Goal: Obtain resource: Download file/media

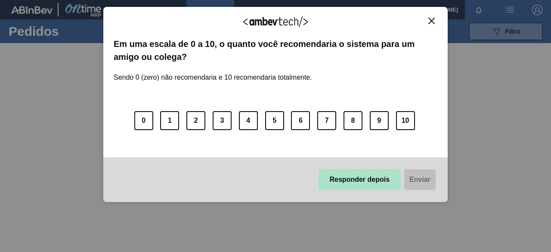
click at [377, 184] on button "Responder depois" at bounding box center [359, 179] width 83 height 21
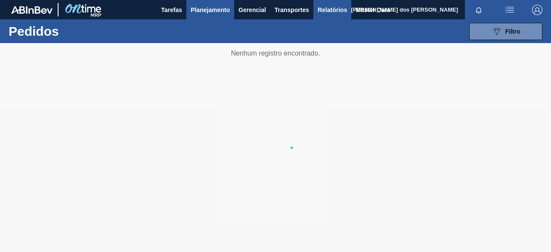
click at [331, 7] on span "Relatórios" at bounding box center [332, 10] width 29 height 10
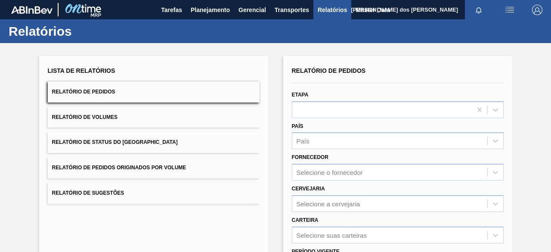
click at [543, 65] on div "Lista de Relatórios Relatório de Pedidos Relatório de Volumes Relatório de Stat…" at bounding box center [275, 220] width 551 height 355
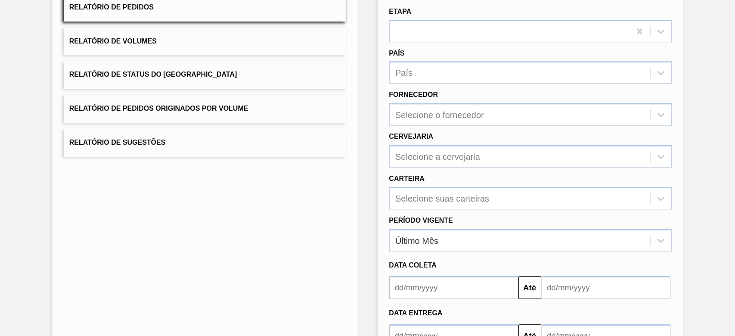
scroll to position [60, 0]
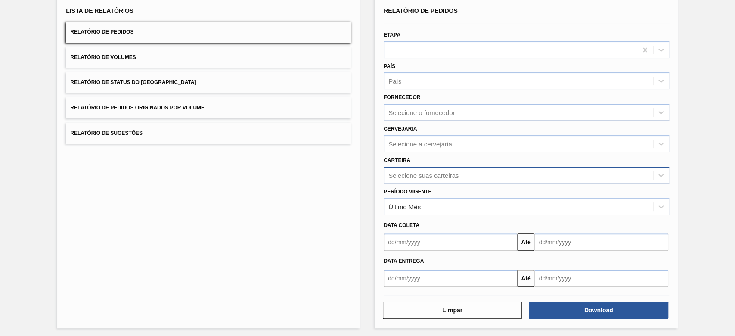
click at [410, 173] on div "Selecione suas carteiras" at bounding box center [423, 174] width 70 height 7
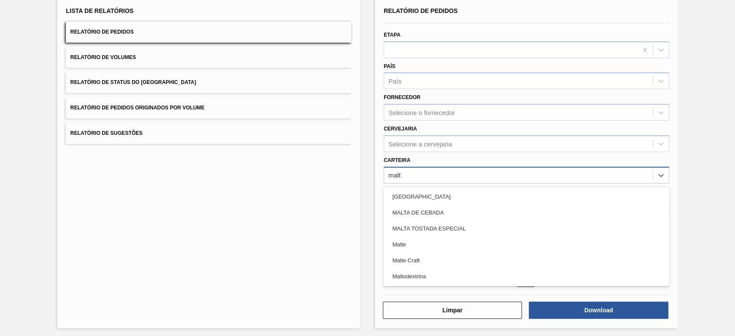
type input "malte"
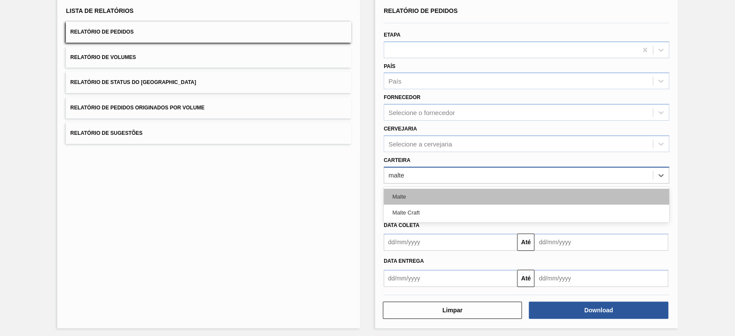
click at [421, 195] on div "Malte" at bounding box center [525, 196] width 285 height 16
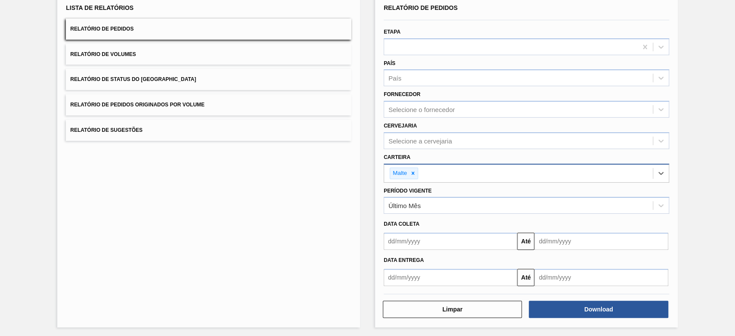
scroll to position [64, 0]
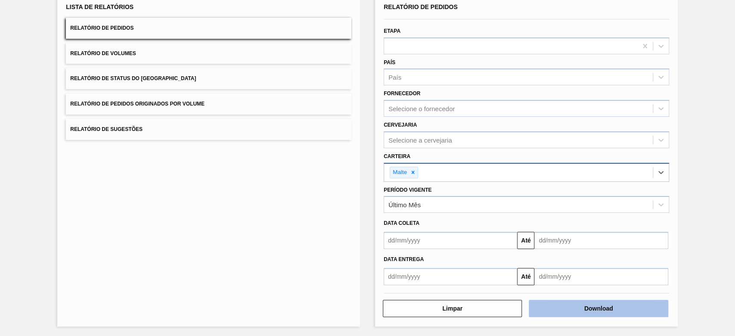
click at [550, 251] on button "Download" at bounding box center [597, 308] width 139 height 17
